Goal: Task Accomplishment & Management: Use online tool/utility

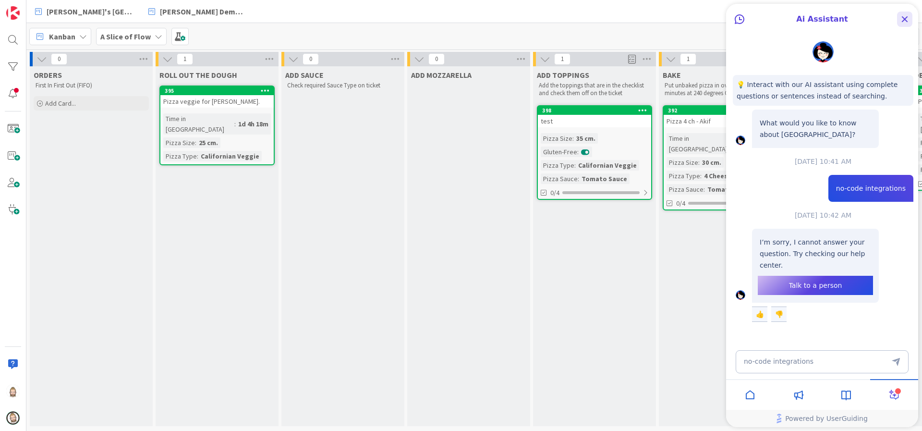
click at [902, 20] on icon "Close Button" at bounding box center [905, 19] width 12 height 12
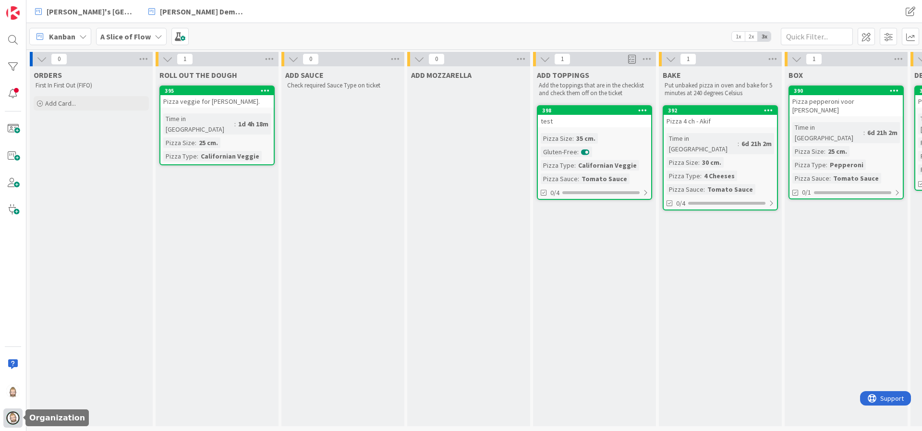
click at [12, 423] on img at bounding box center [12, 417] width 13 height 13
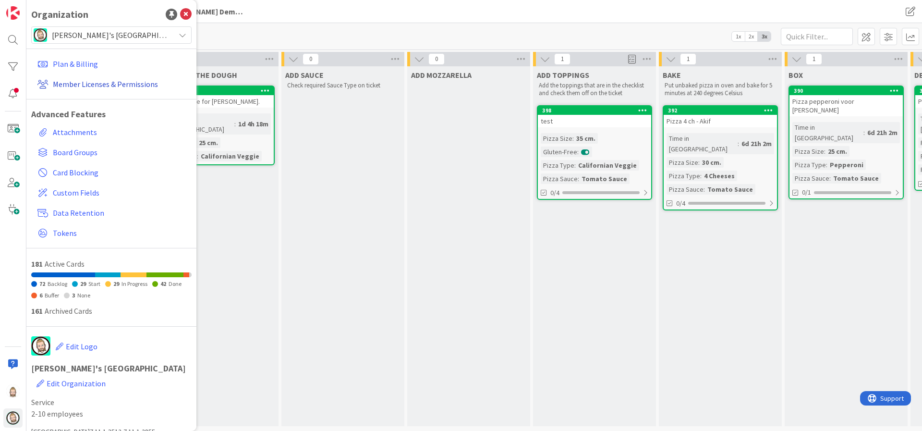
click at [104, 86] on link "Member Licenses & Permissions" at bounding box center [113, 83] width 158 height 17
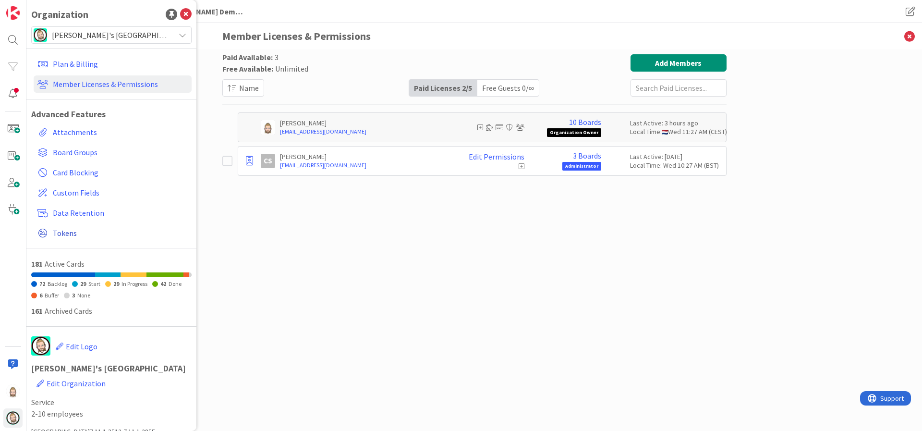
click at [74, 234] on span "Tokens" at bounding box center [120, 233] width 135 height 12
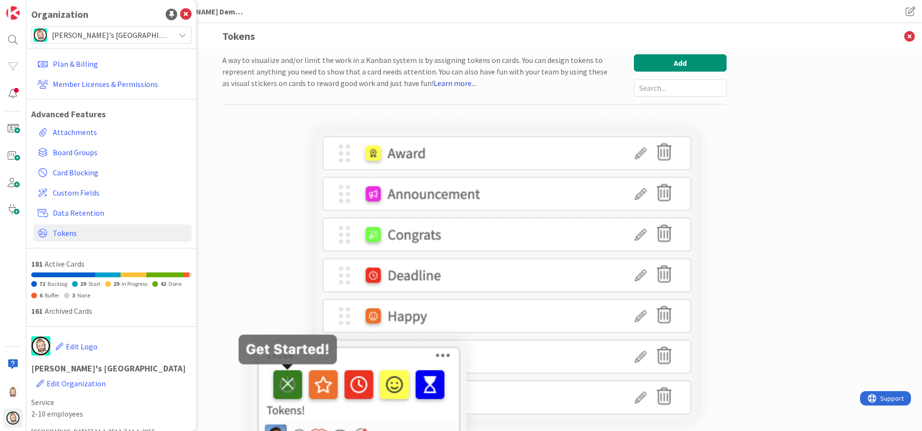
click at [434, 85] on link "Learn more..." at bounding box center [455, 83] width 42 height 10
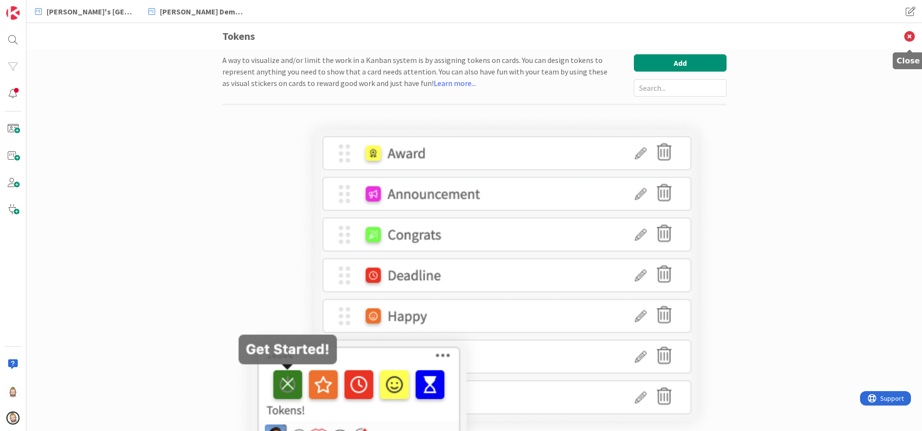
click at [908, 36] on icon at bounding box center [909, 36] width 25 height 26
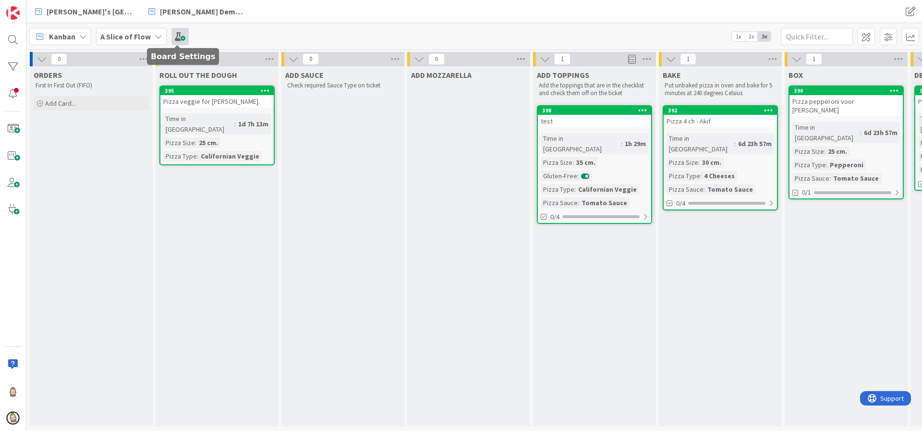
click at [175, 32] on span at bounding box center [179, 36] width 17 height 17
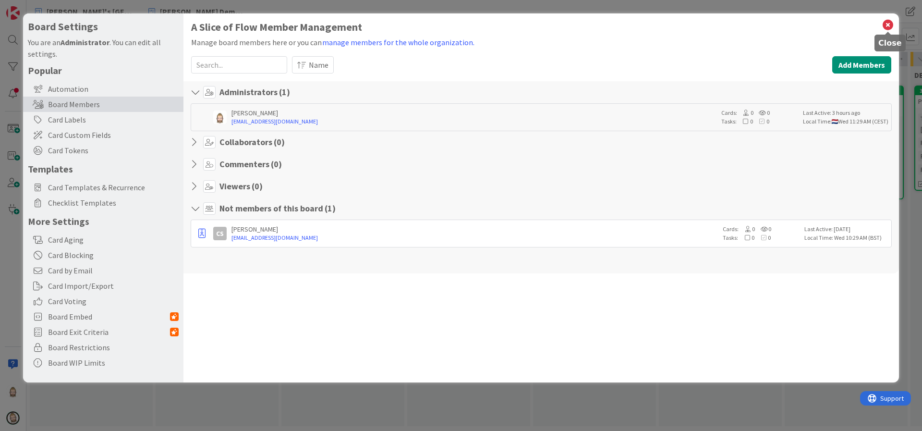
click at [889, 22] on icon at bounding box center [888, 24] width 12 height 13
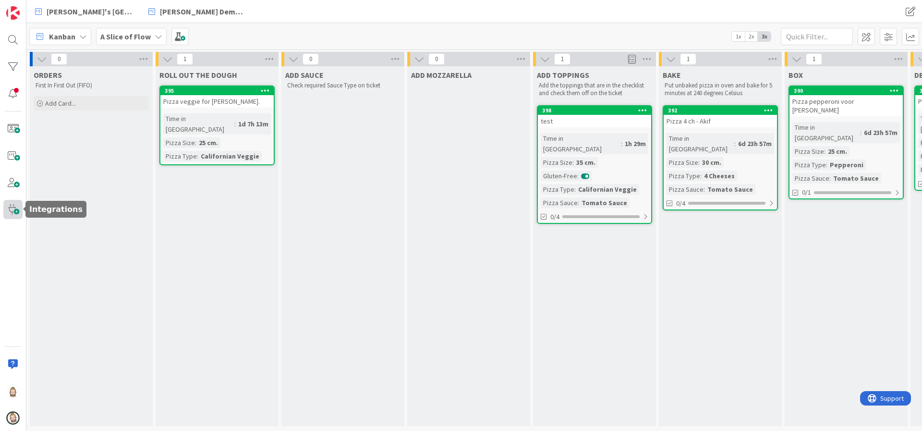
click at [19, 205] on span at bounding box center [12, 209] width 19 height 19
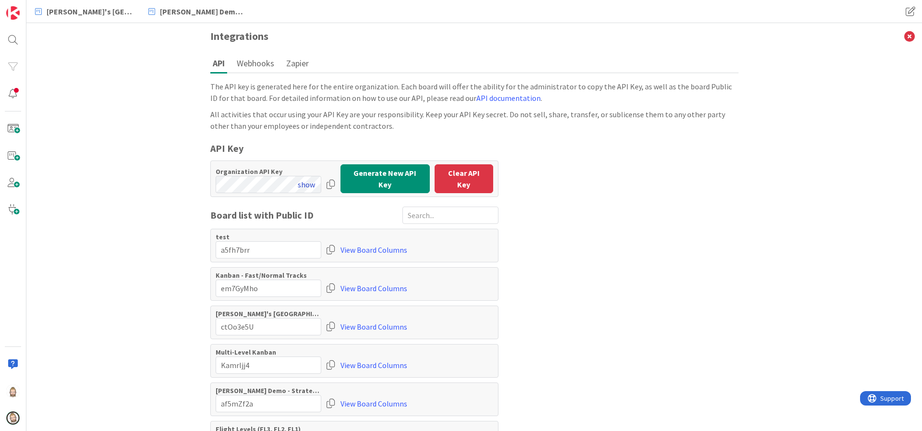
click at [302, 183] on button "show" at bounding box center [307, 184] width 30 height 17
click at [326, 182] on div at bounding box center [331, 184] width 10 height 17
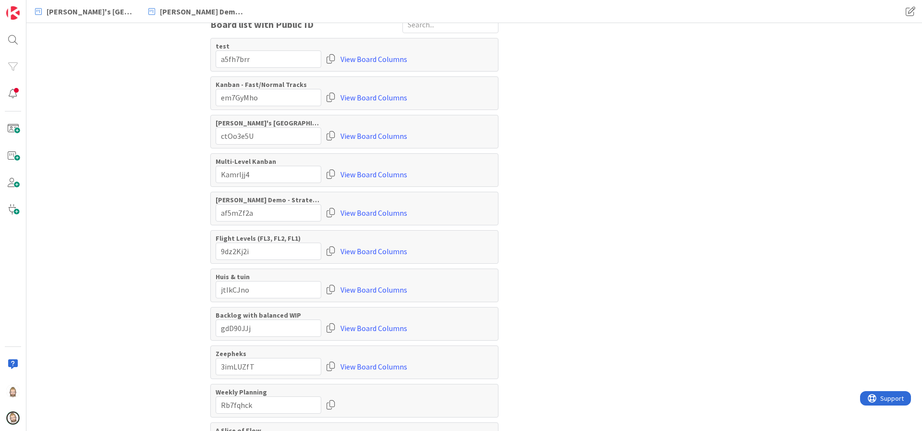
scroll to position [213, 0]
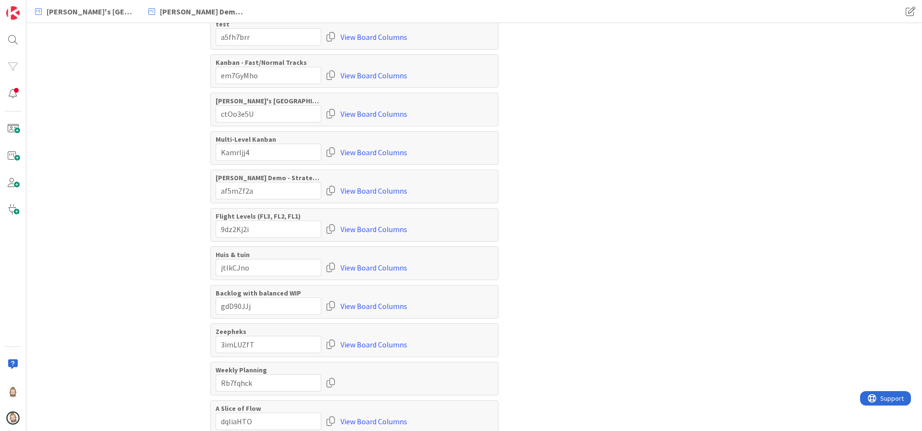
click at [326, 417] on div at bounding box center [331, 421] width 10 height 17
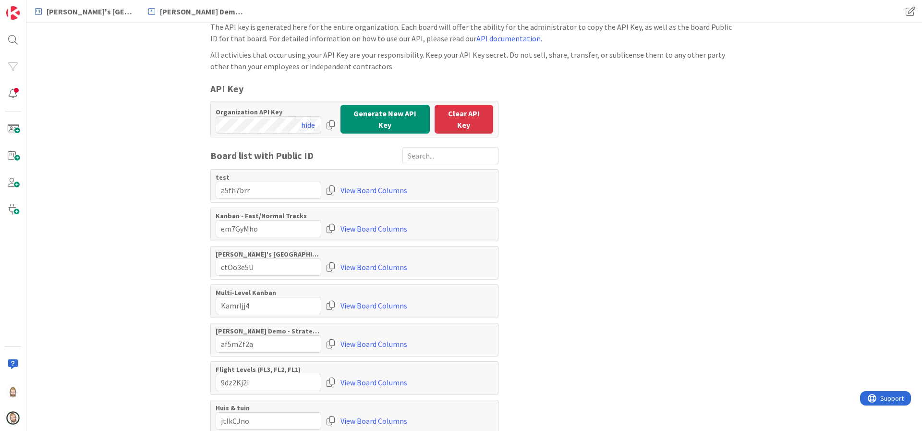
scroll to position [0, 0]
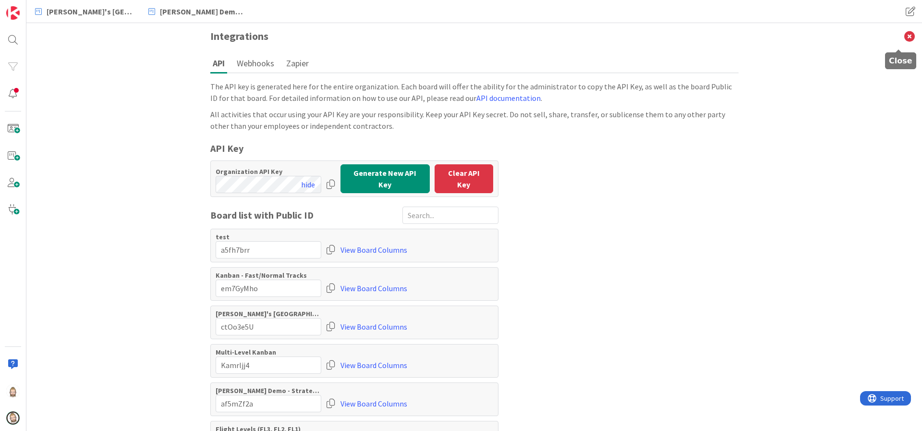
click at [897, 35] on icon at bounding box center [909, 36] width 25 height 26
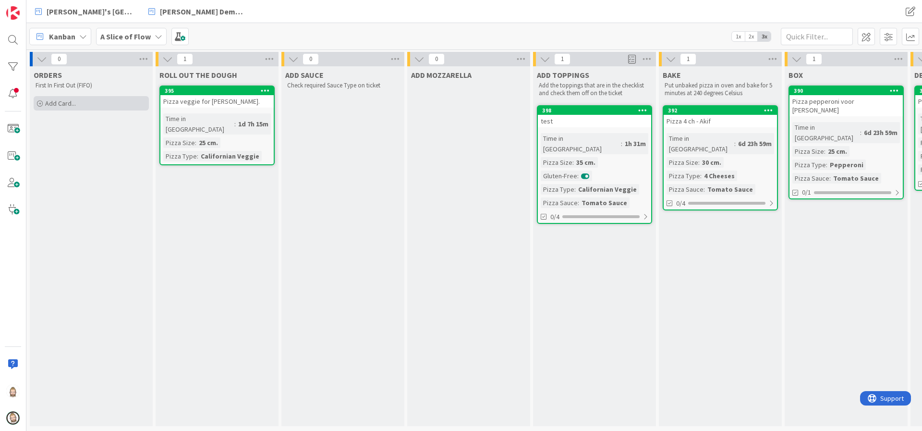
click at [73, 100] on span "Add Card..." at bounding box center [60, 103] width 31 height 9
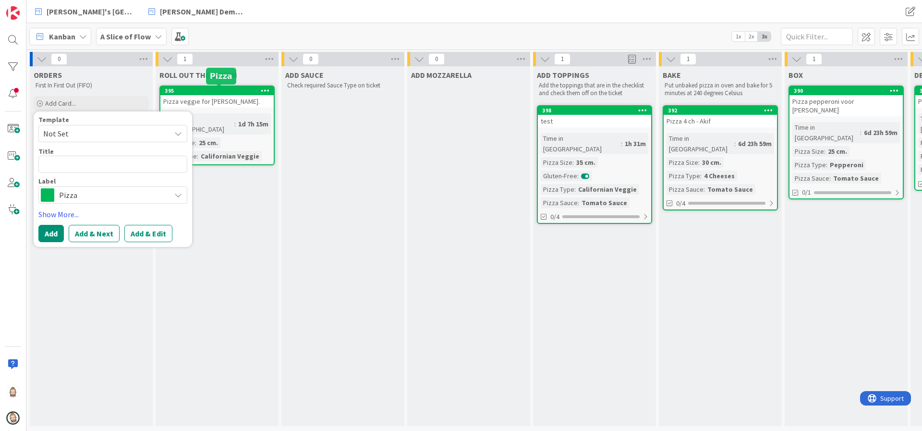
click at [214, 89] on div "395" at bounding box center [219, 90] width 109 height 7
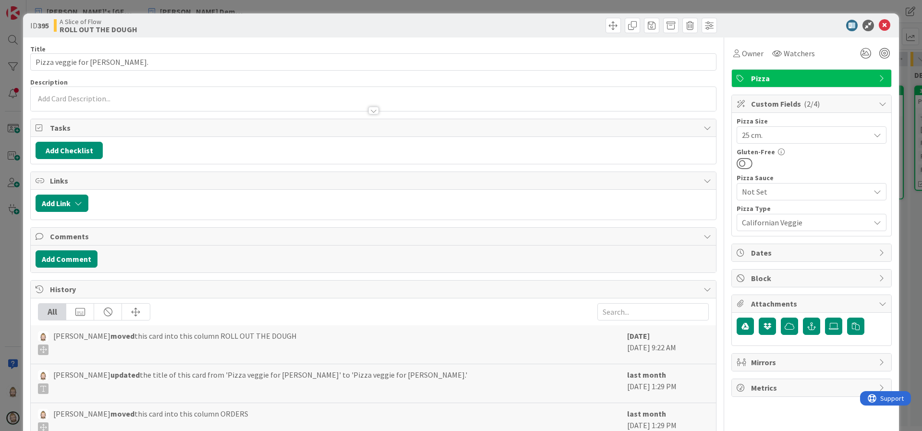
click at [819, 218] on span "Californian Veggie" at bounding box center [803, 222] width 123 height 13
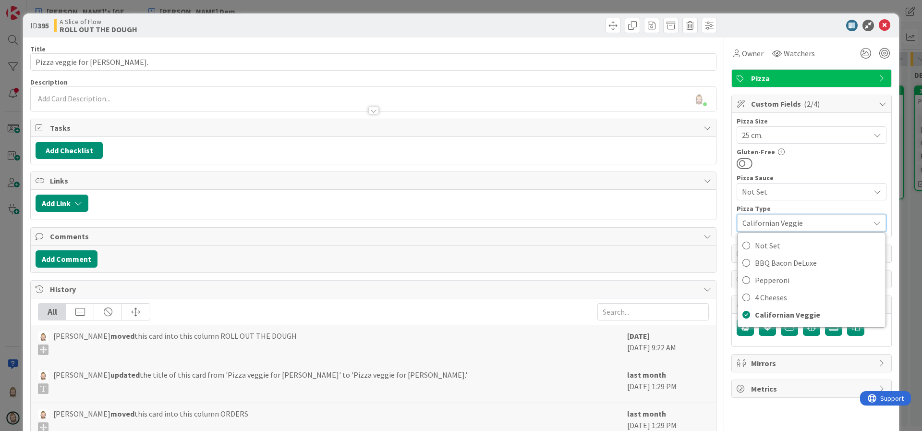
click at [833, 160] on div at bounding box center [812, 163] width 150 height 12
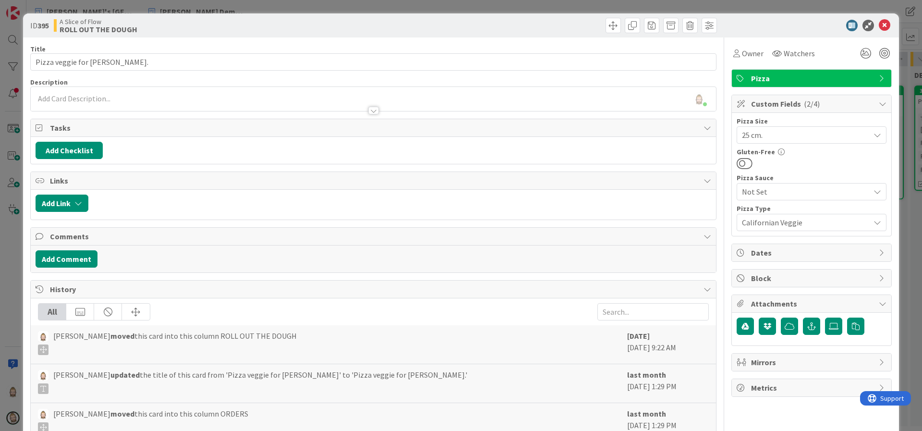
click at [778, 140] on span "25 cm." at bounding box center [803, 134] width 123 height 13
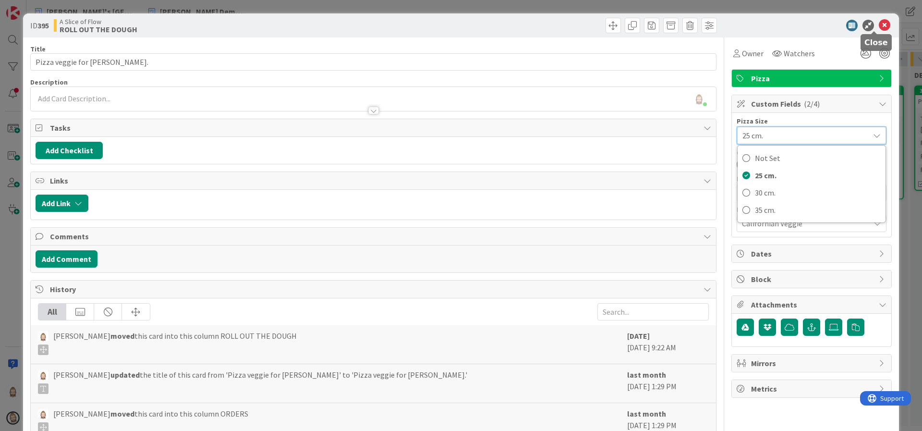
click at [879, 23] on icon at bounding box center [885, 26] width 12 height 12
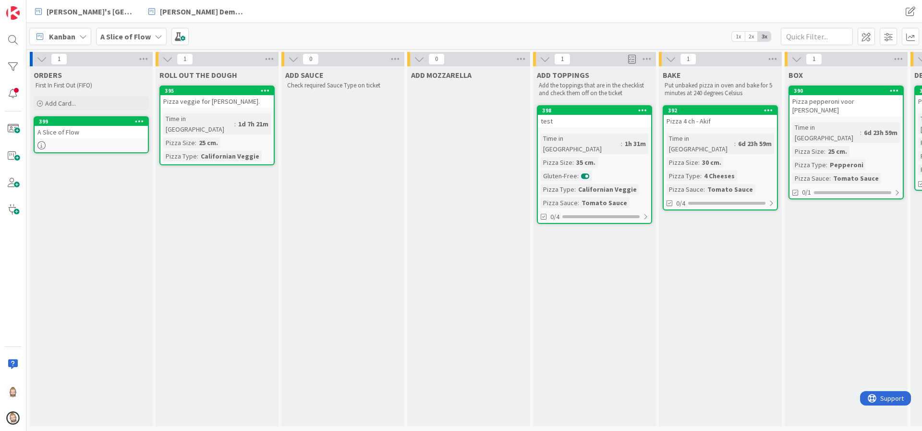
click at [73, 132] on div "A Slice of Flow" at bounding box center [91, 132] width 113 height 12
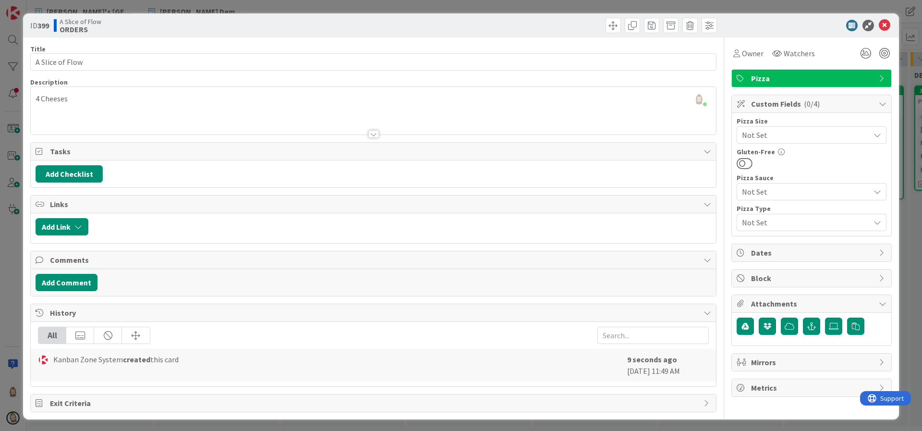
scroll to position [2, 0]
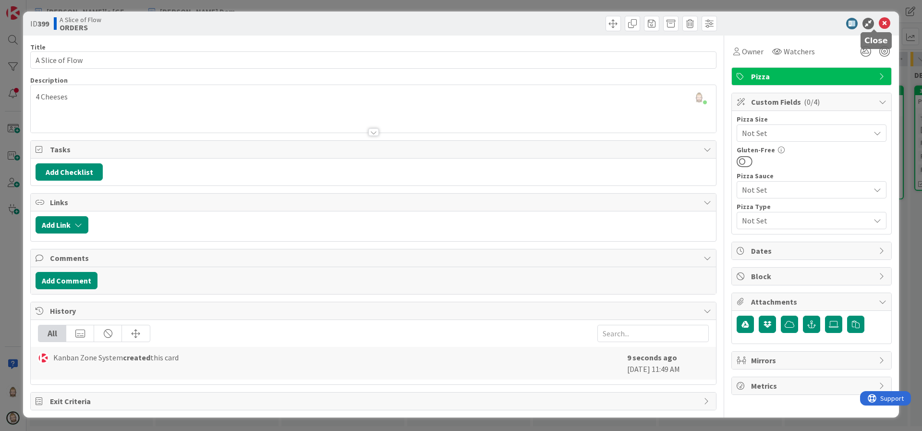
click at [879, 21] on icon at bounding box center [885, 24] width 12 height 12
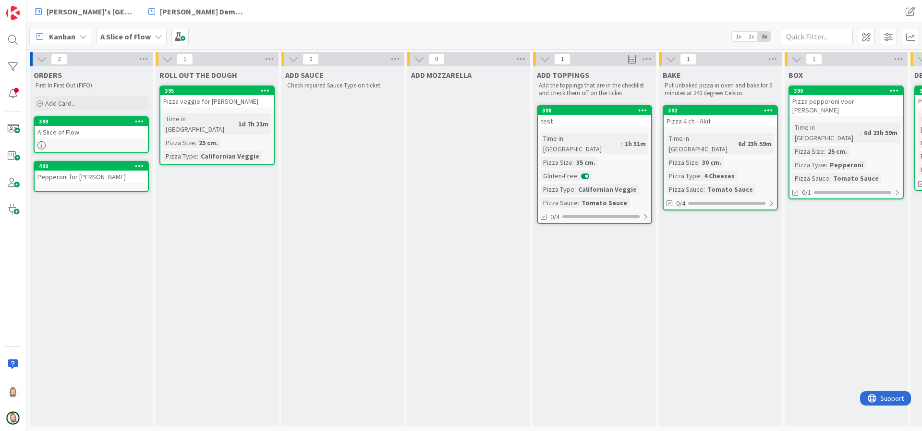
click at [89, 175] on div "Pepperoni for Rob" at bounding box center [91, 177] width 113 height 12
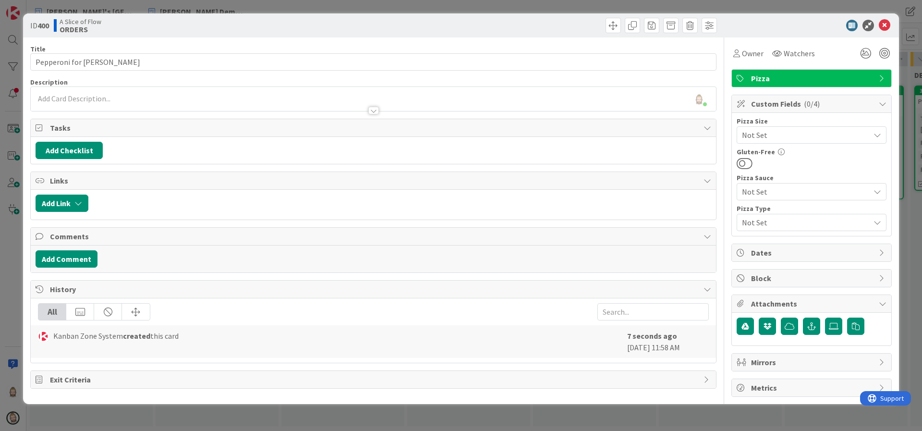
click at [82, 25] on b "ORDERS" at bounding box center [81, 29] width 42 height 8
click at [886, 24] on icon at bounding box center [885, 26] width 12 height 12
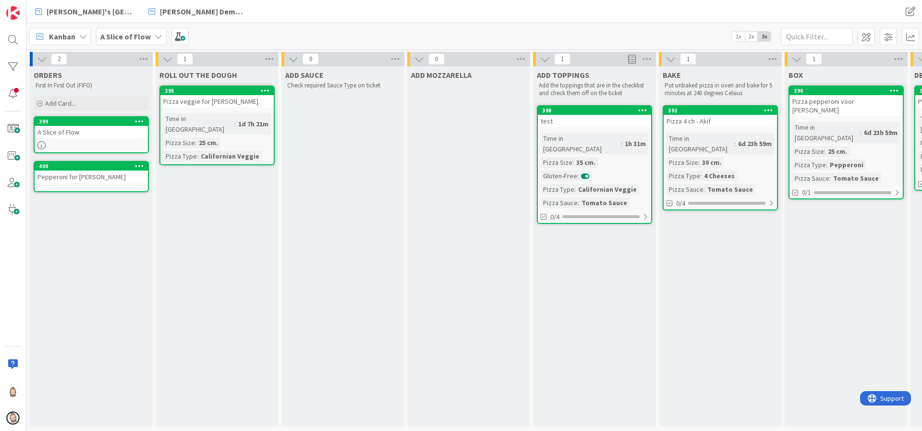
click at [138, 122] on icon at bounding box center [139, 121] width 9 height 7
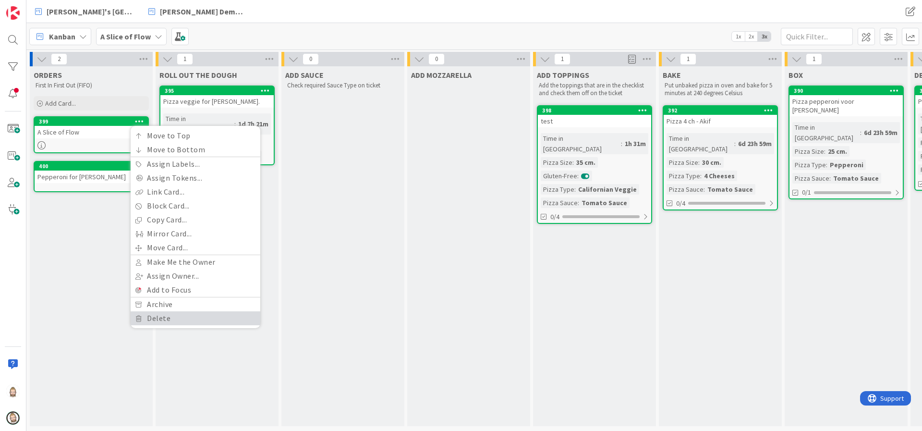
click at [177, 320] on link "Delete" at bounding box center [196, 318] width 130 height 14
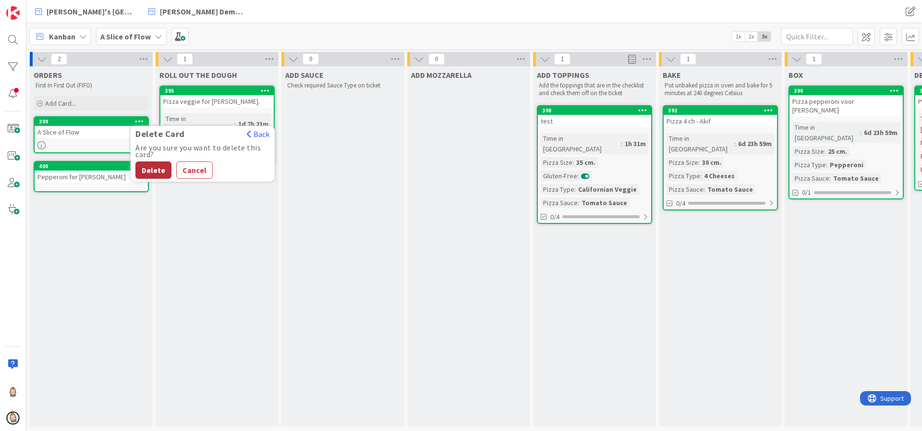
click at [151, 163] on button "Delete" at bounding box center [153, 169] width 36 height 17
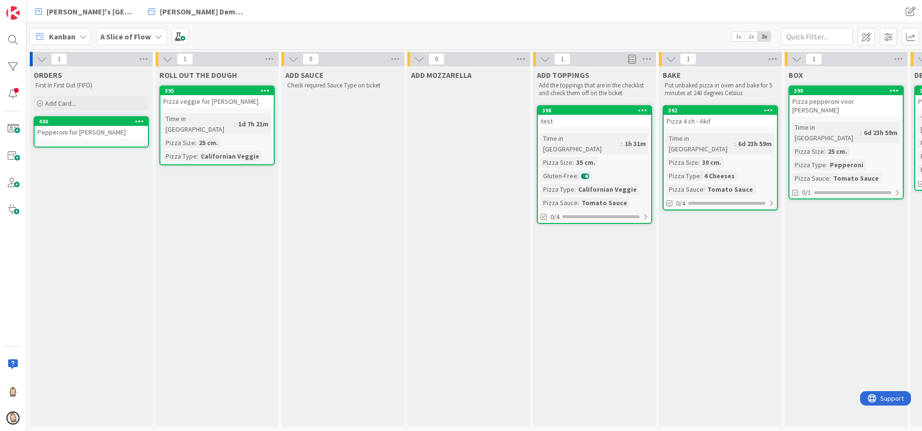
click at [136, 120] on icon at bounding box center [139, 121] width 9 height 7
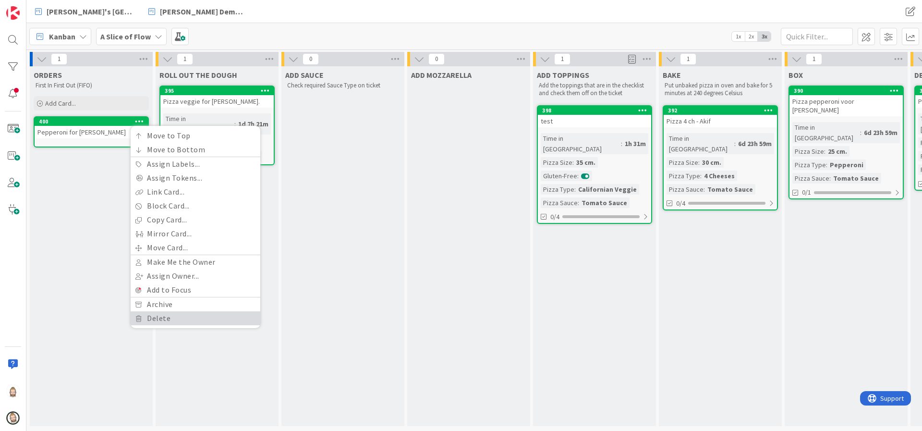
click at [175, 313] on link "Delete" at bounding box center [196, 318] width 130 height 14
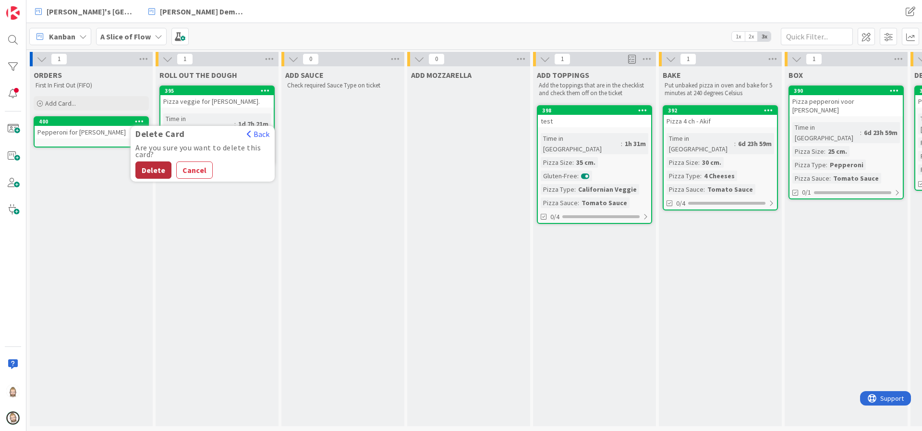
click at [154, 169] on button "Delete" at bounding box center [153, 169] width 36 height 17
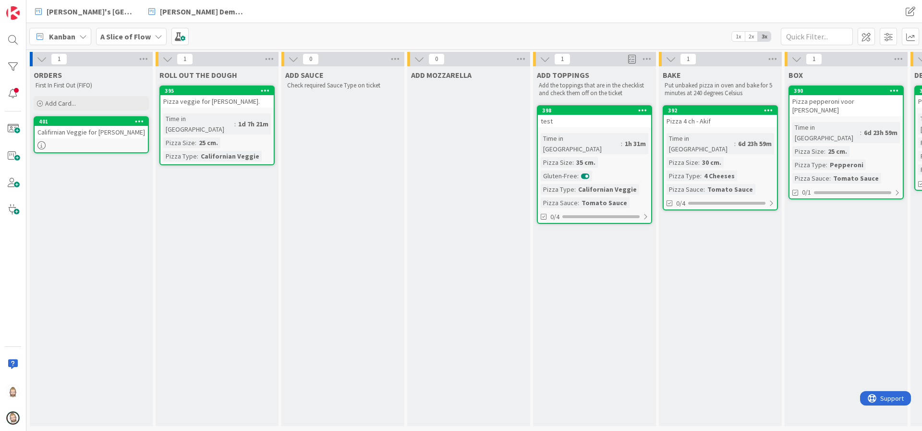
click at [89, 130] on div "Califirnian Veggie for Kevin" at bounding box center [91, 132] width 113 height 12
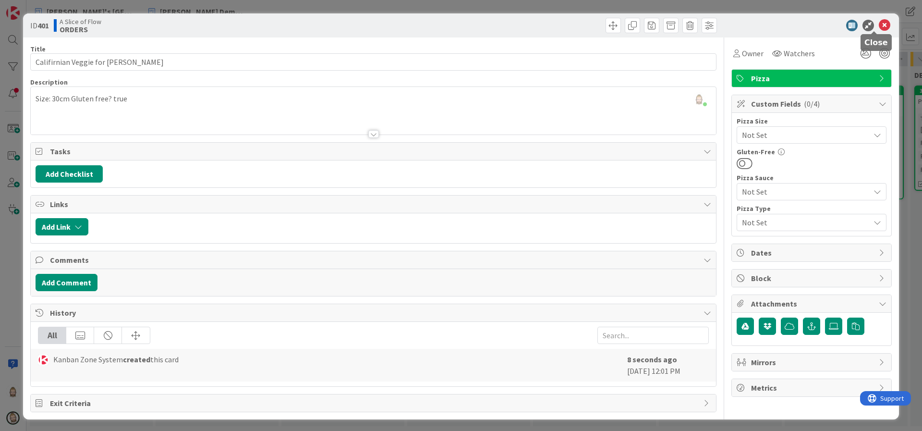
click at [879, 24] on icon at bounding box center [885, 26] width 12 height 12
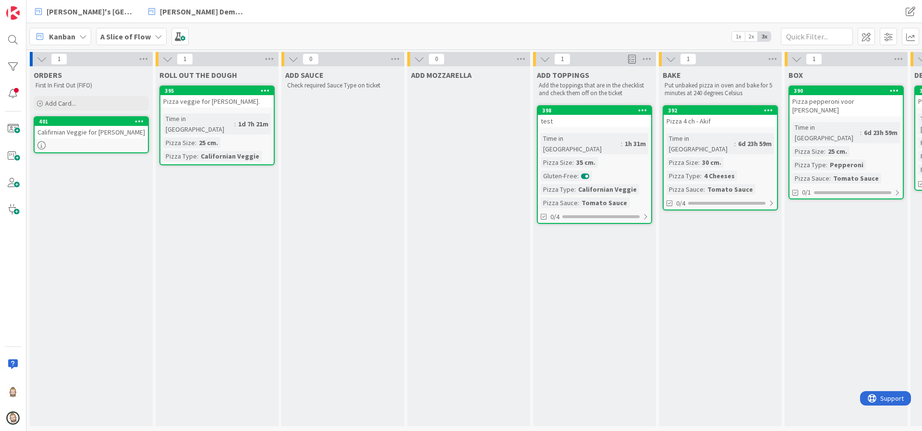
click at [134, 118] on div at bounding box center [139, 121] width 17 height 7
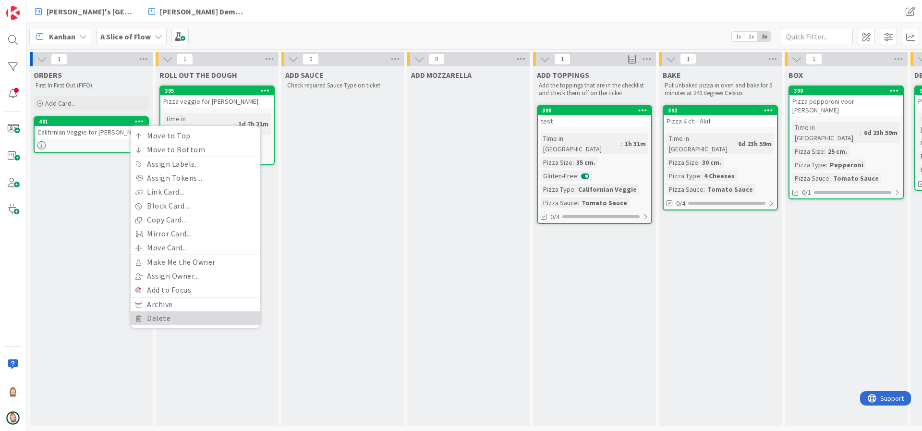
click at [167, 318] on link "Delete" at bounding box center [196, 318] width 130 height 14
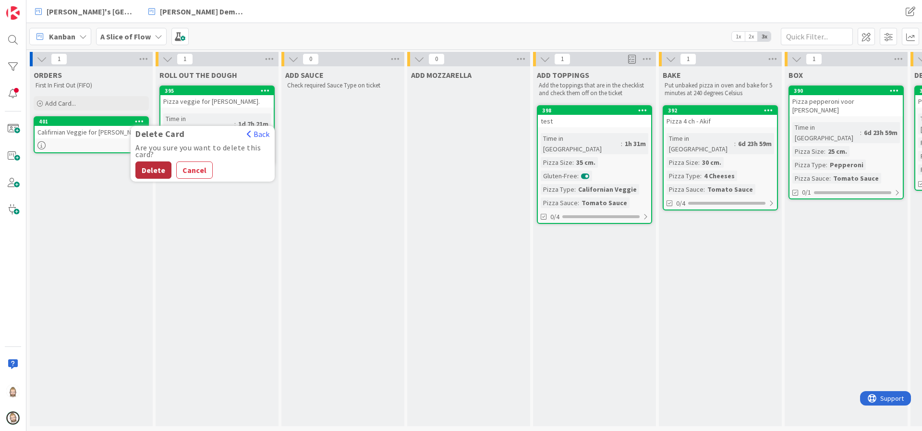
click at [157, 163] on button "Delete" at bounding box center [153, 169] width 36 height 17
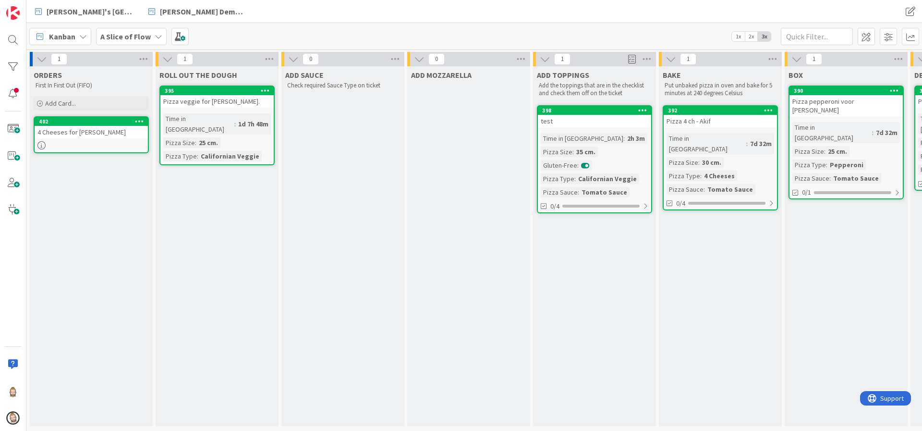
click at [77, 131] on div "4 Cheeses for [PERSON_NAME]" at bounding box center [91, 132] width 113 height 12
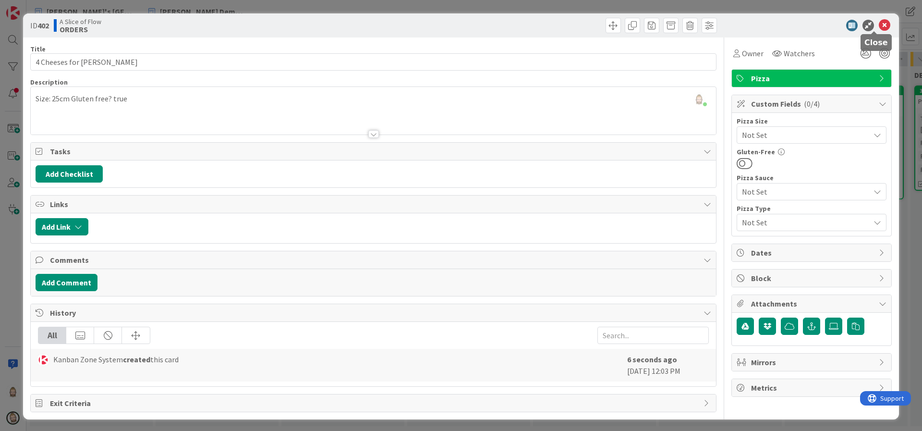
click at [879, 20] on icon at bounding box center [885, 26] width 12 height 12
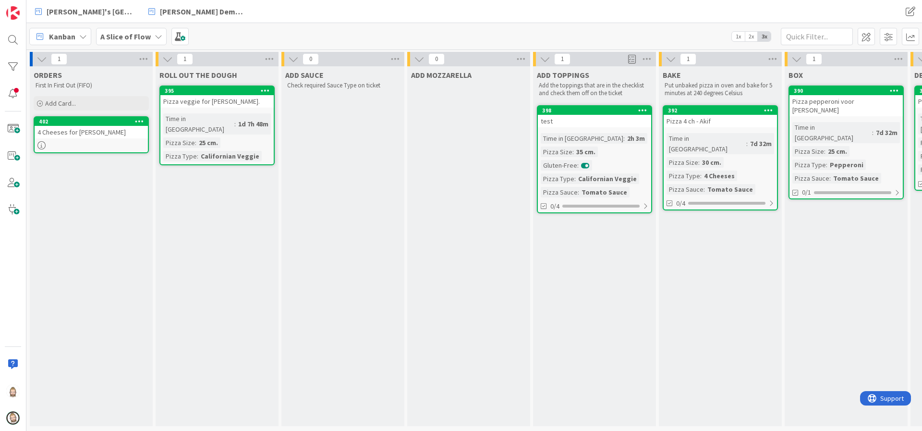
click at [141, 120] on icon at bounding box center [139, 121] width 9 height 7
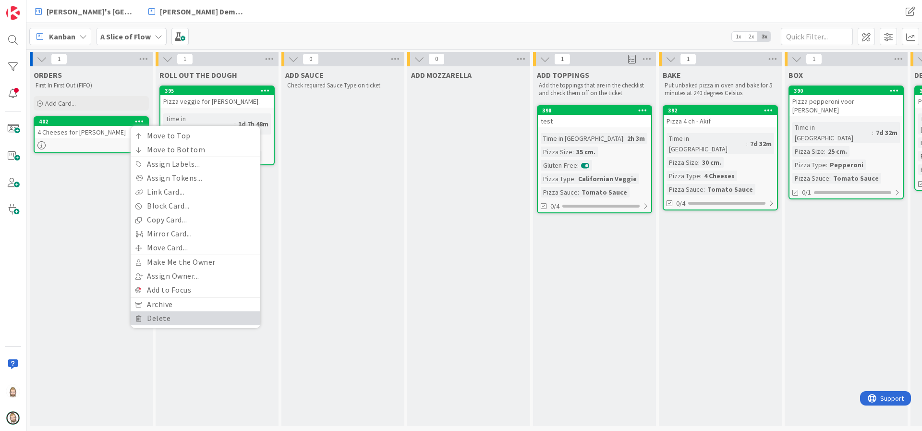
click at [191, 314] on link "Delete" at bounding box center [196, 318] width 130 height 14
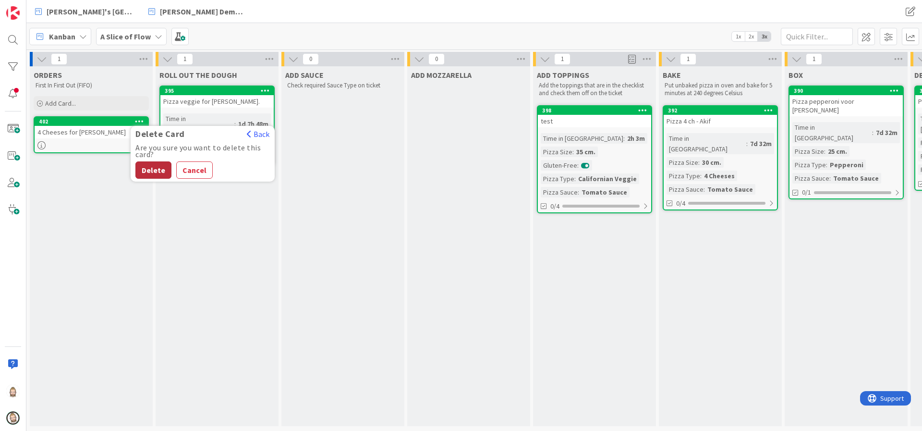
click at [150, 167] on button "Delete" at bounding box center [153, 169] width 36 height 17
